Goal: Find specific page/section: Find specific page/section

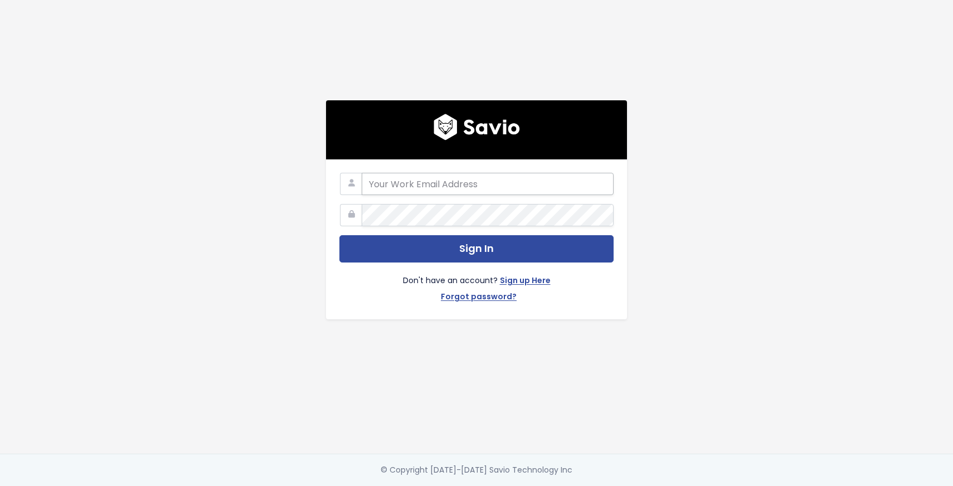
click at [476, 179] on input "email" at bounding box center [488, 184] width 252 height 22
type input "contact@payhip.com"
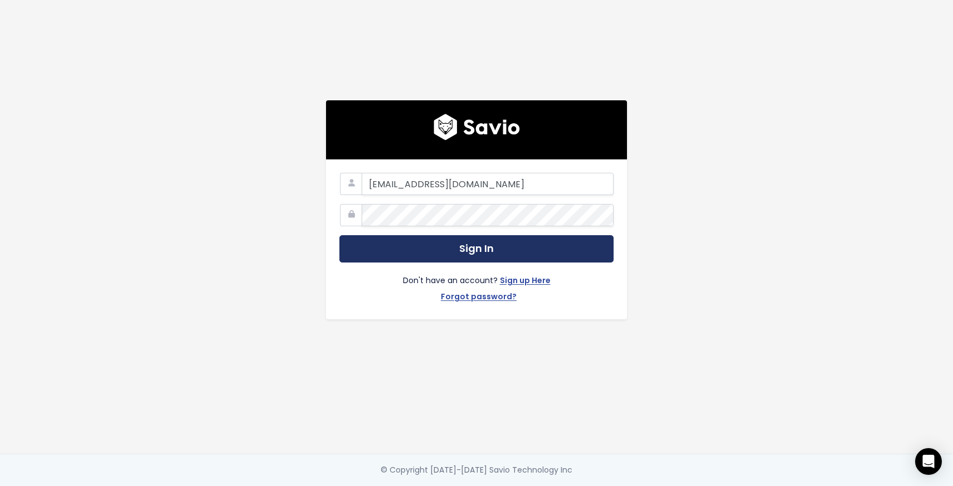
click at [469, 246] on button "Sign In" at bounding box center [476, 248] width 274 height 27
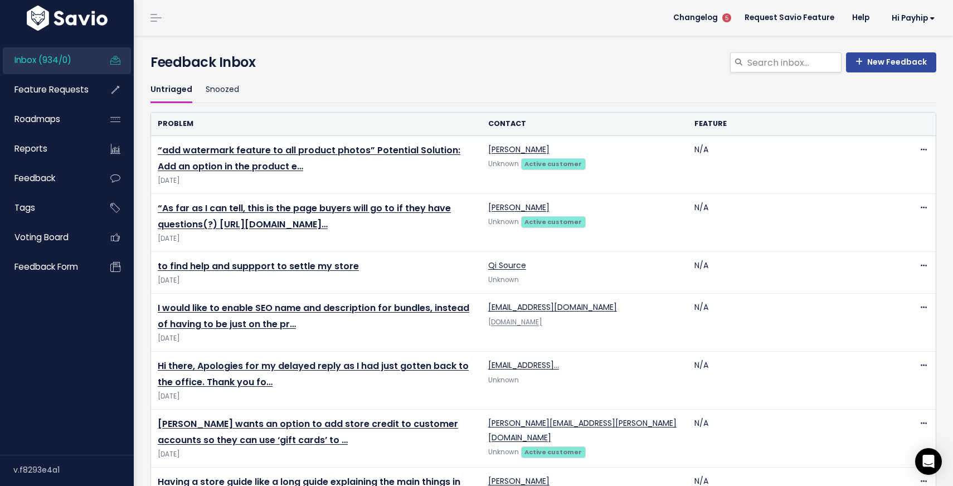
click at [508, 3] on header "Changelog 5 Request Savio Feature Help Hi Payhip Vault Settings My Settings Int…" at bounding box center [543, 18] width 819 height 36
click at [766, 58] on input "search" at bounding box center [793, 62] width 95 height 20
type input "kit integration"
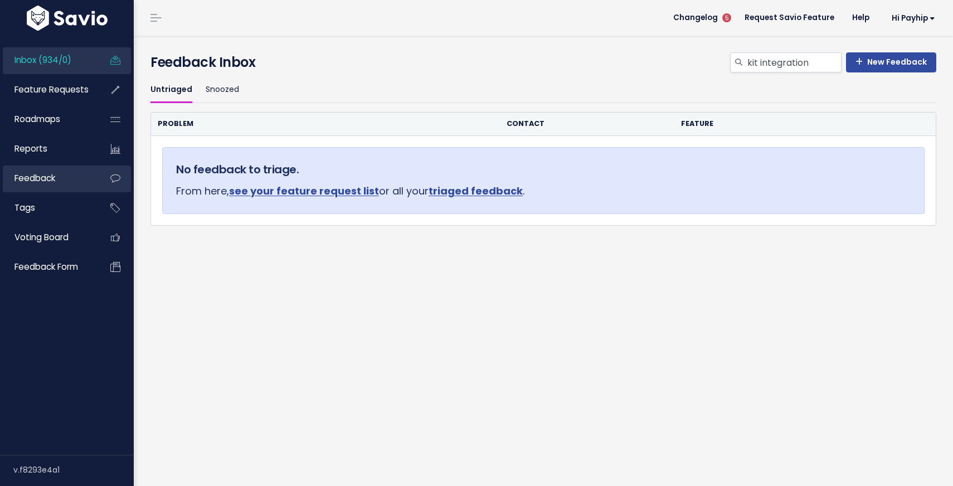
click at [37, 173] on span "Feedback" at bounding box center [34, 178] width 41 height 12
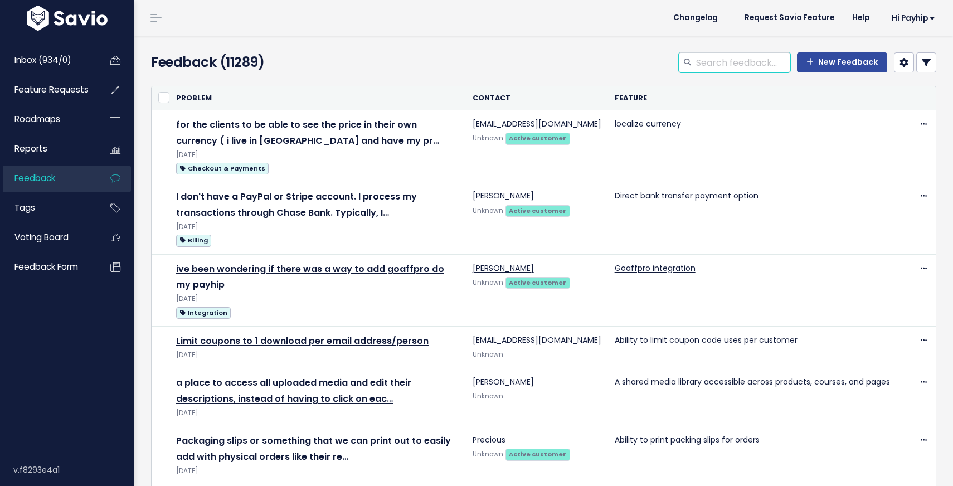
click at [731, 63] on input "search" at bounding box center [742, 62] width 95 height 20
type input "kit integration"
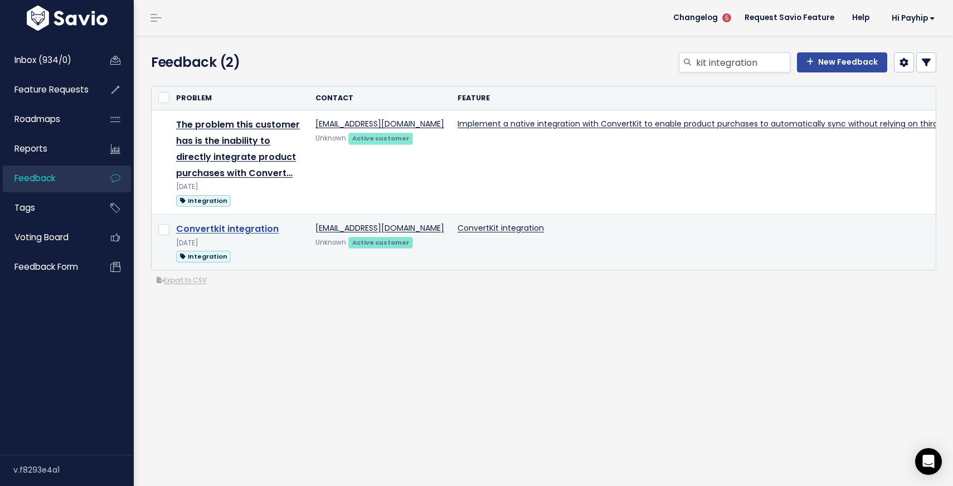
click at [237, 226] on link "Convertkit integration" at bounding box center [227, 228] width 103 height 13
